Goal: Task Accomplishment & Management: Manage account settings

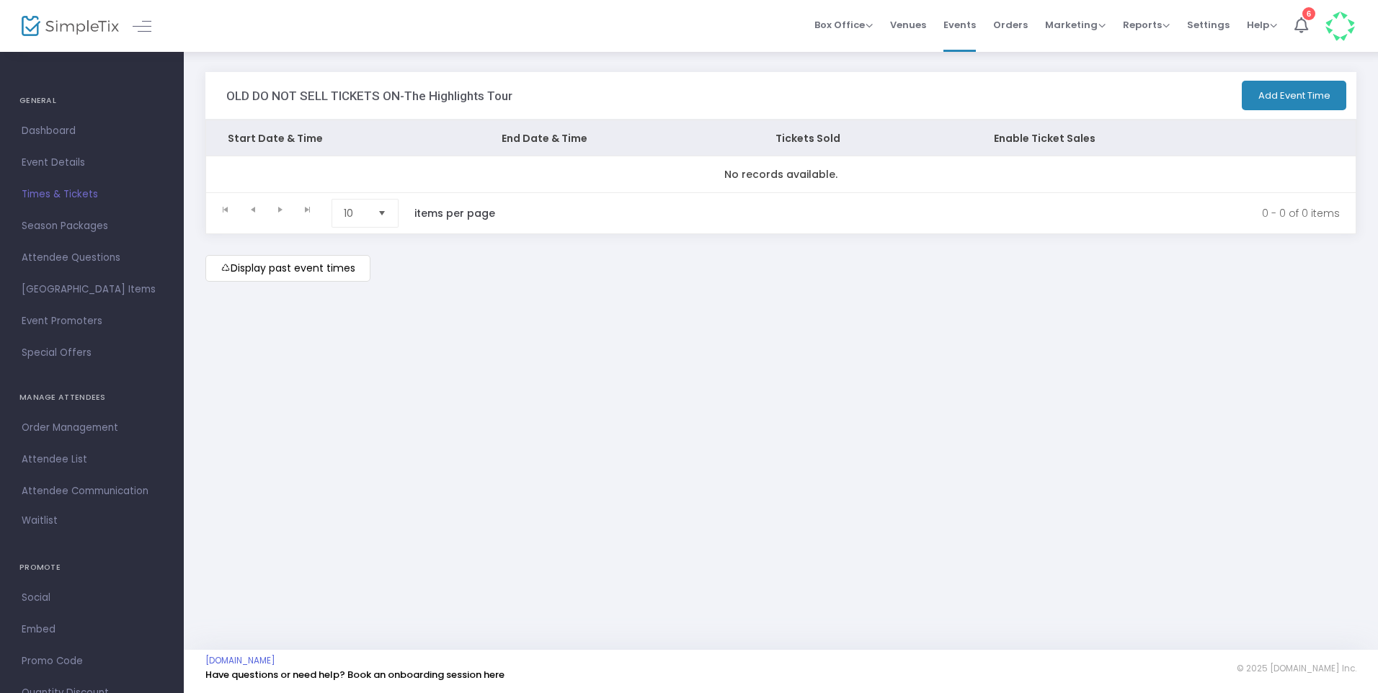
click at [31, 133] on span "Dashboard" at bounding box center [92, 131] width 141 height 19
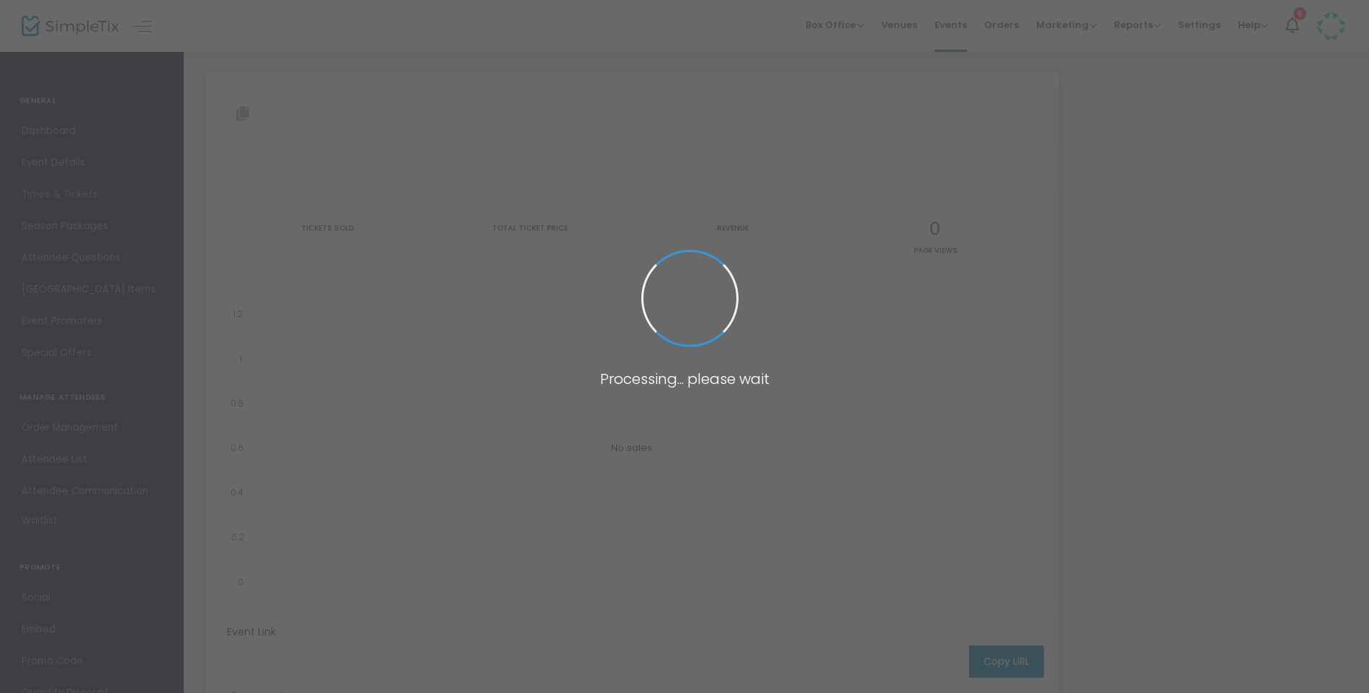
type input "https://www.simpletix.com/e/old-do-not-sell-tickets-on-the-highlights-tickets-1…"
click at [950, 24] on span at bounding box center [684, 346] width 1369 height 693
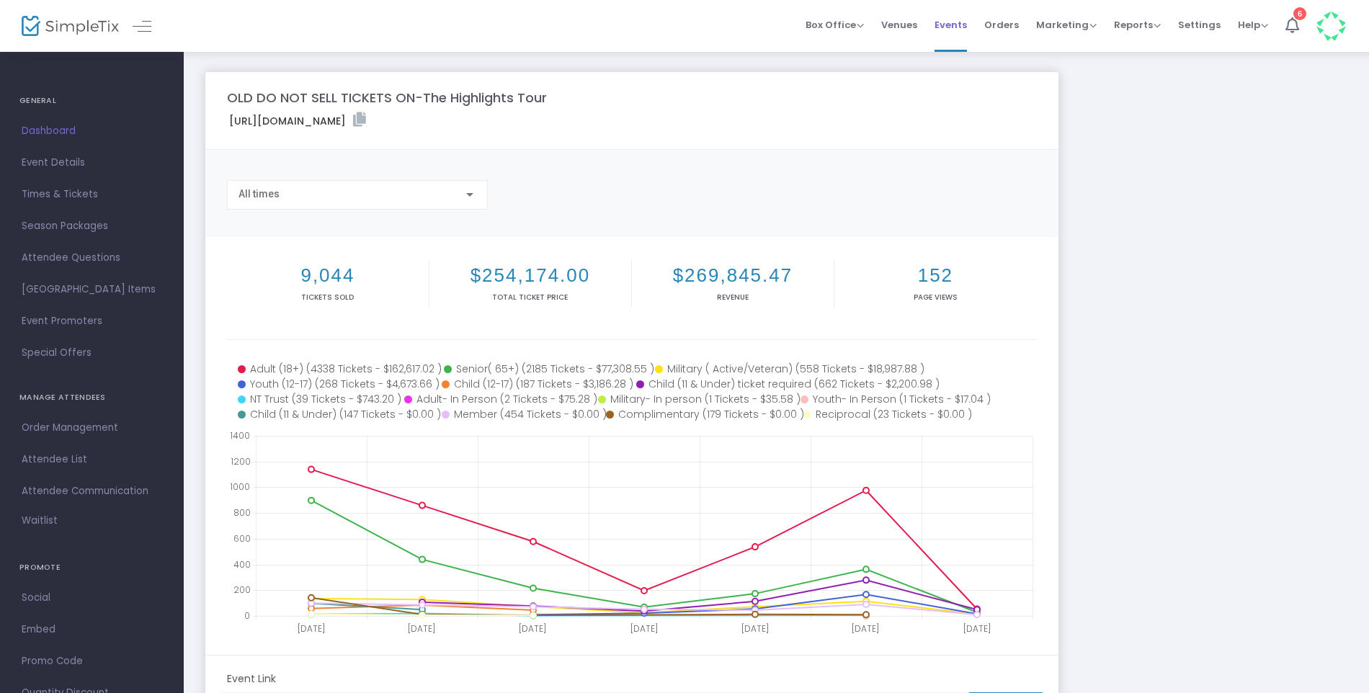
click at [939, 22] on li "Events" at bounding box center [951, 26] width 50 height 52
click at [967, 30] on span "Events" at bounding box center [951, 24] width 32 height 37
